Goal: Book appointment/travel/reservation

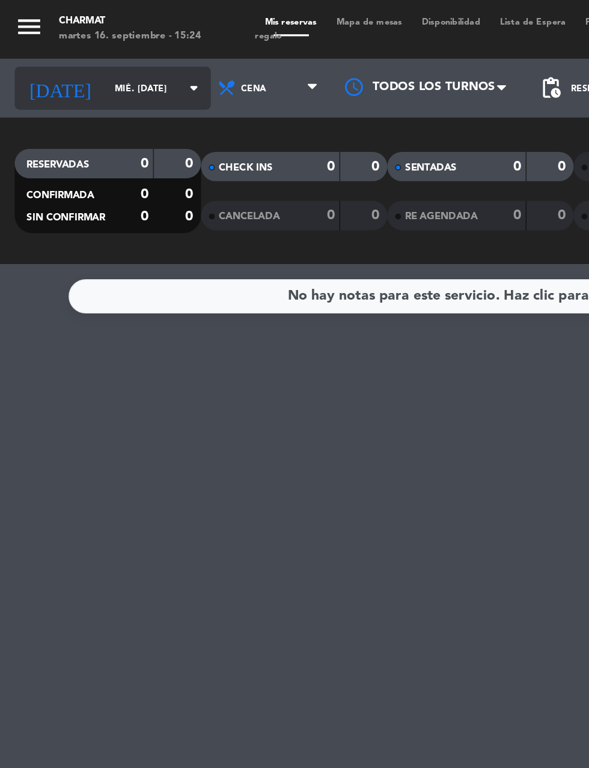
click at [74, 49] on input "mié. [DATE]" at bounding box center [102, 54] width 76 height 19
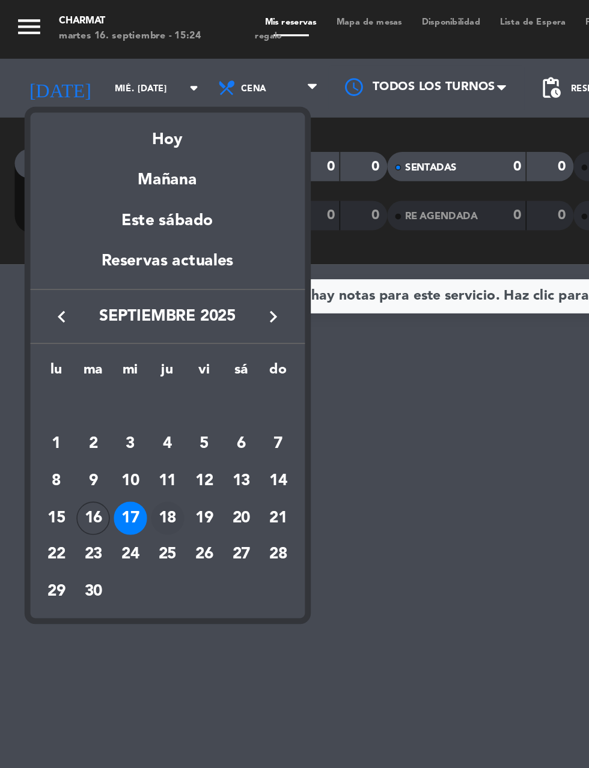
click at [105, 318] on div "18" at bounding box center [102, 318] width 20 height 20
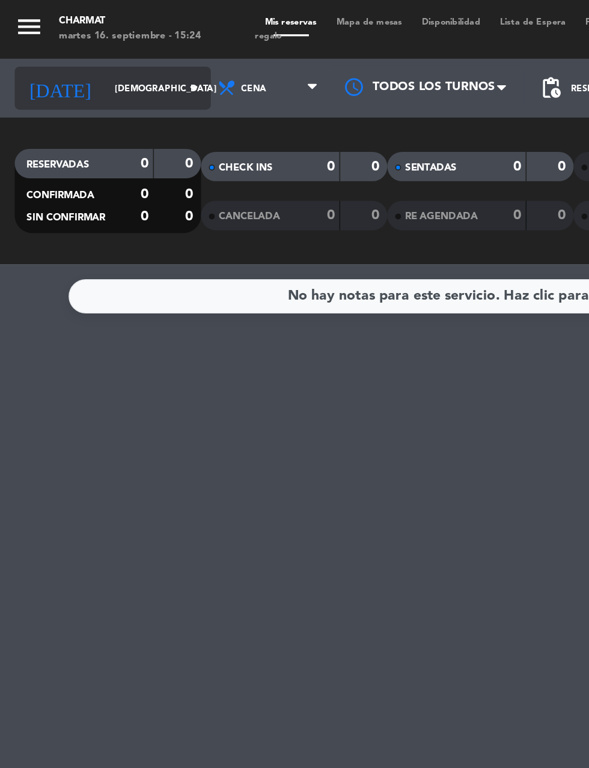
click at [70, 55] on input "[DEMOGRAPHIC_DATA] [DATE]" at bounding box center [102, 54] width 76 height 19
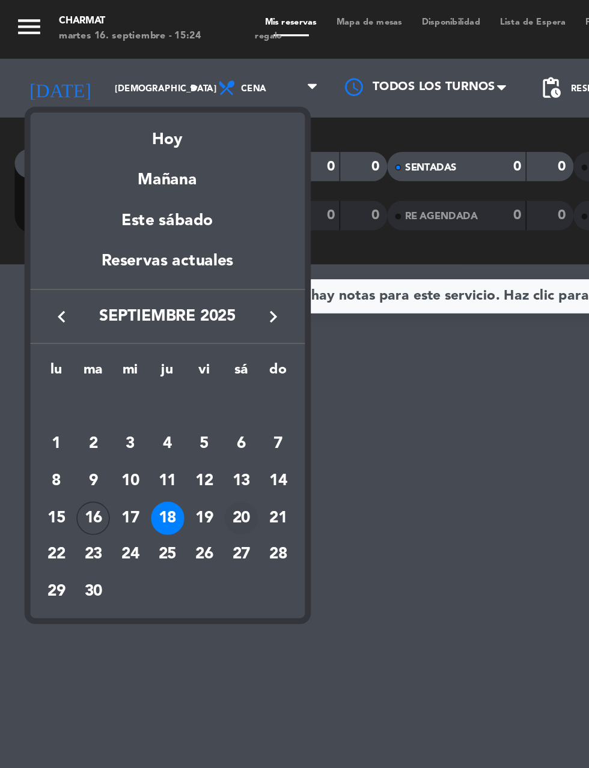
click at [138, 318] on div "20" at bounding box center [148, 318] width 20 height 20
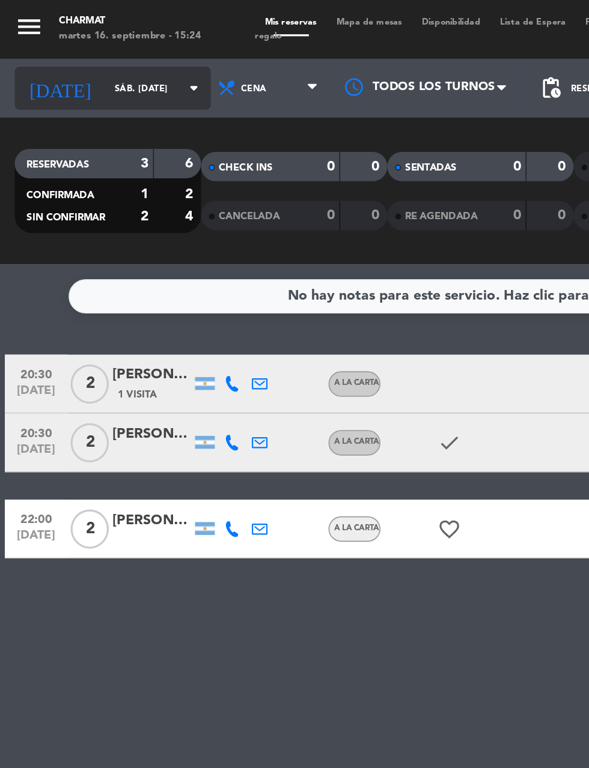
click at [76, 50] on input "sáb. [DATE]" at bounding box center [102, 54] width 76 height 19
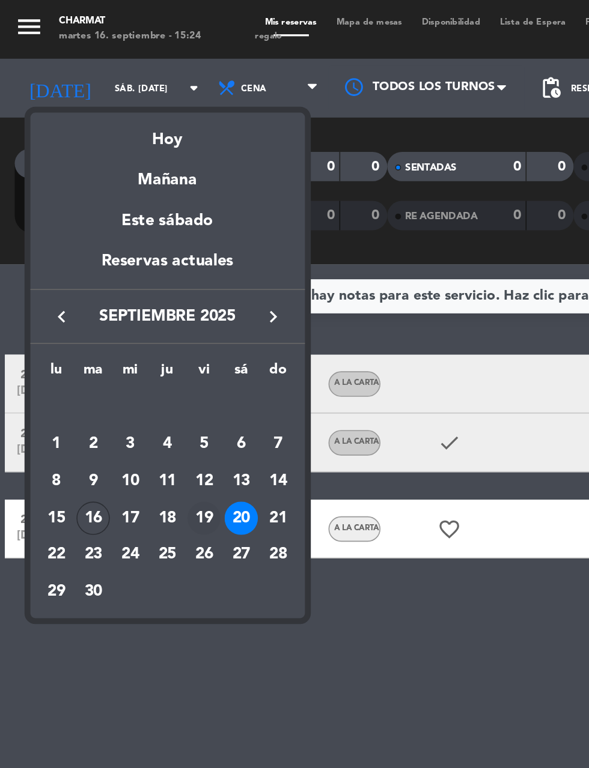
click at [125, 317] on div "19" at bounding box center [125, 318] width 20 height 20
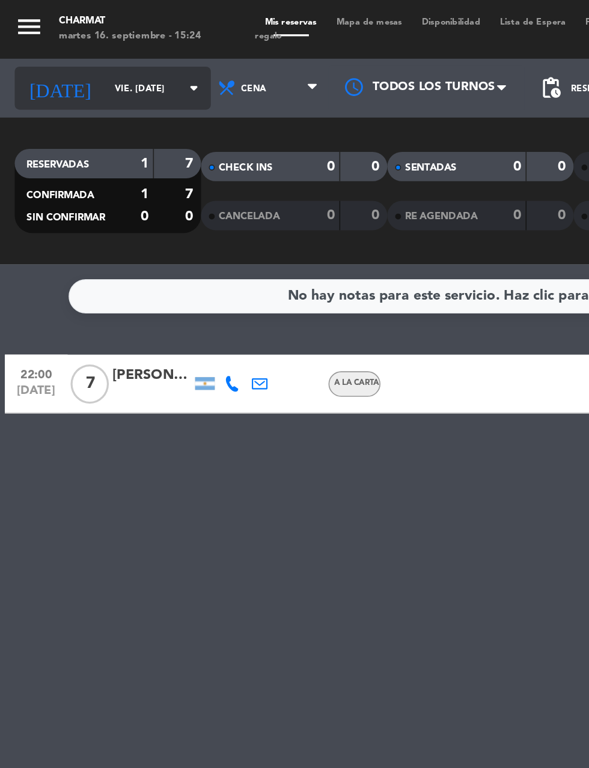
click at [69, 47] on input "vie. [DATE]" at bounding box center [102, 54] width 76 height 19
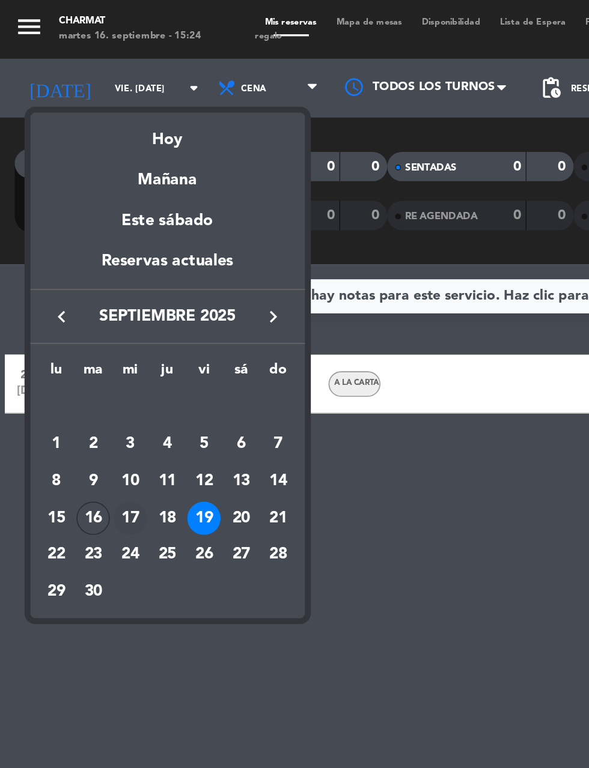
click at [77, 327] on td "17" at bounding box center [79, 317] width 23 height 23
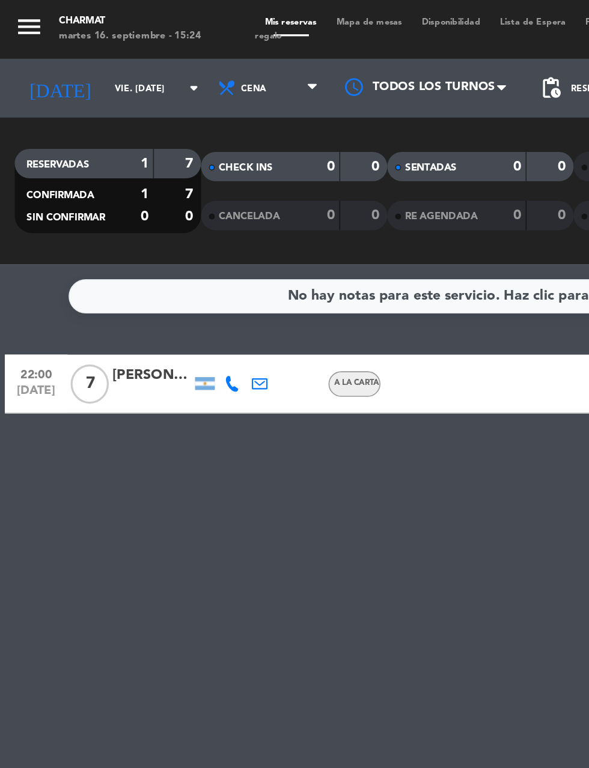
type input "mié. [DATE]"
